Goal: Browse casually

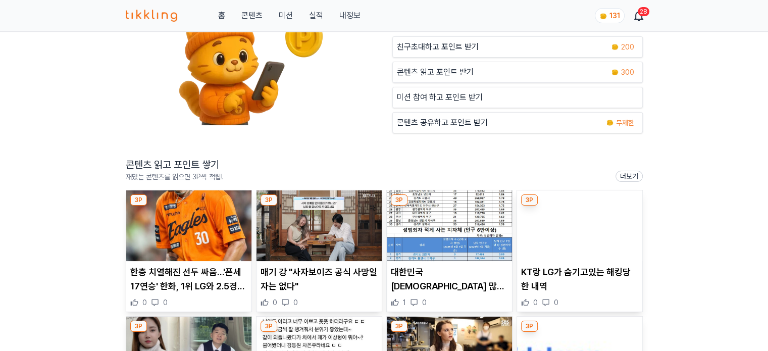
scroll to position [101, 0]
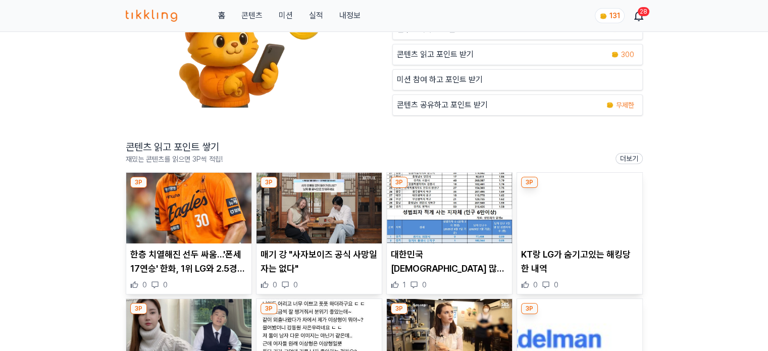
click at [175, 220] on img at bounding box center [188, 208] width 125 height 71
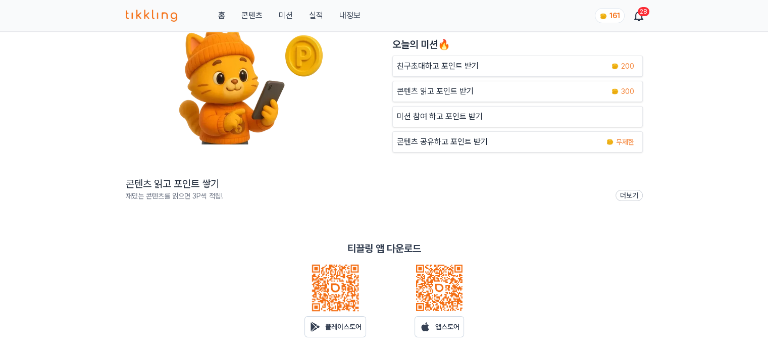
scroll to position [202, 0]
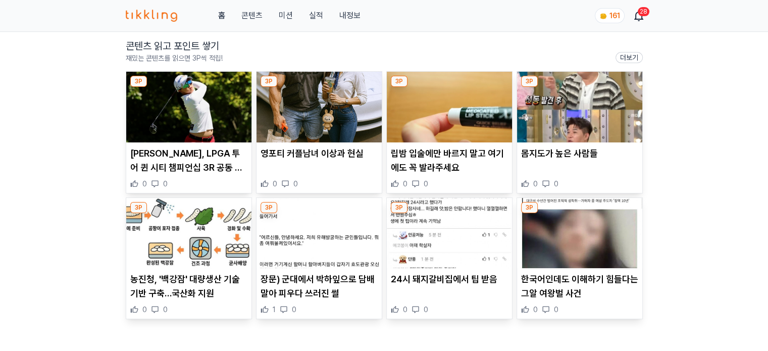
click at [183, 128] on img at bounding box center [188, 107] width 125 height 71
